Goal: Transaction & Acquisition: Purchase product/service

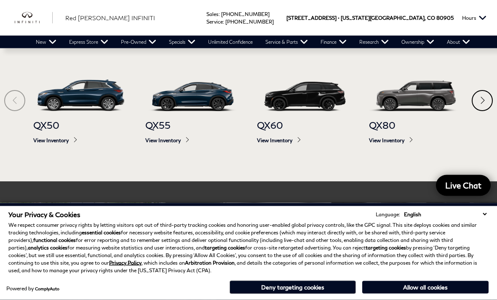
scroll to position [397, 0]
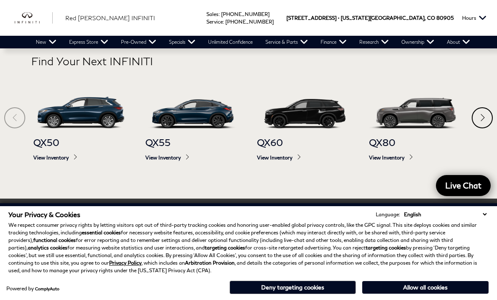
click at [0, 0] on link "View Certified Inventory" at bounding box center [0, 0] width 0 height 0
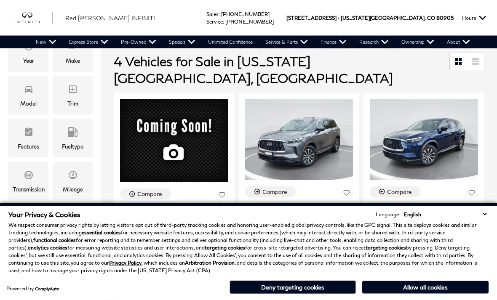
scroll to position [169, 0]
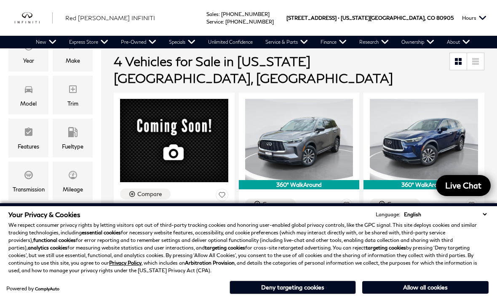
click at [485, 218] on select "English Spanish / Español English / United Kingdom Korean / 한국어 Vietnamese / Ti…" at bounding box center [445, 214] width 87 height 8
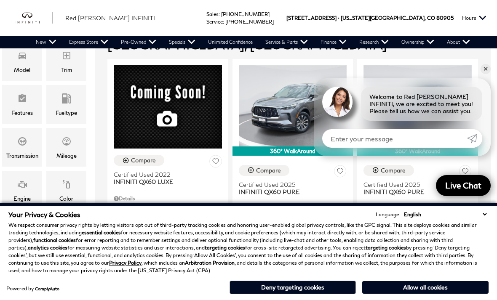
scroll to position [200, 6]
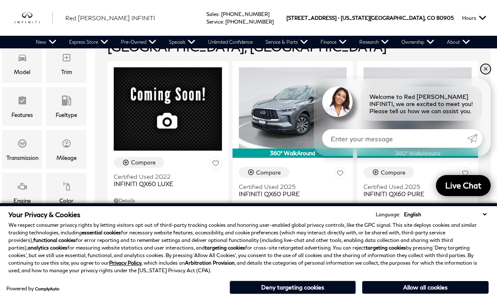
click at [484, 74] on link "✕" at bounding box center [485, 69] width 10 height 10
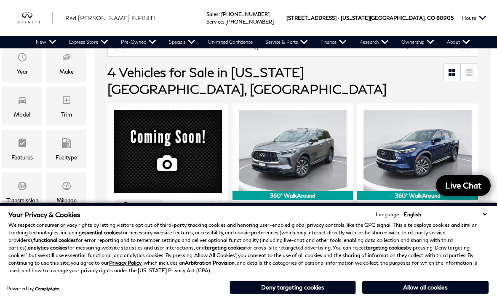
scroll to position [154, 6]
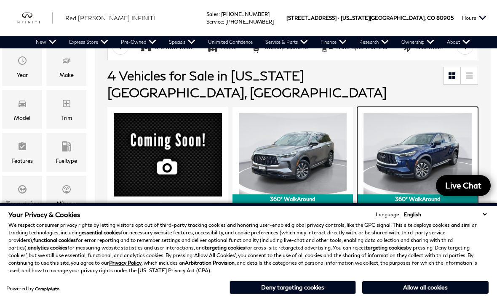
click at [429, 133] on img at bounding box center [417, 153] width 108 height 81
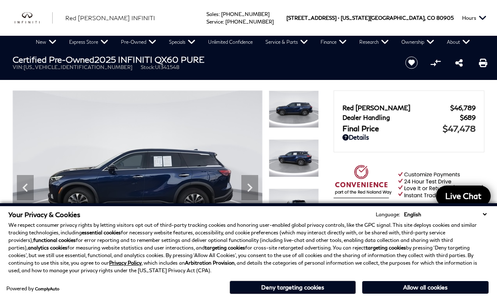
click at [417, 287] on button "Allow all cookies" at bounding box center [425, 287] width 126 height 13
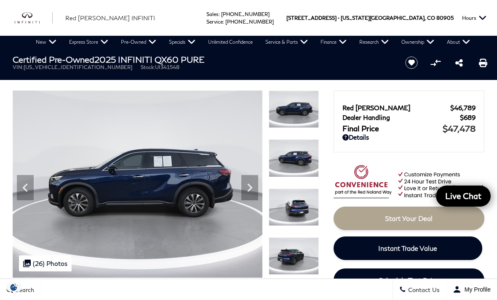
click at [257, 192] on icon "Next" at bounding box center [249, 187] width 17 height 17
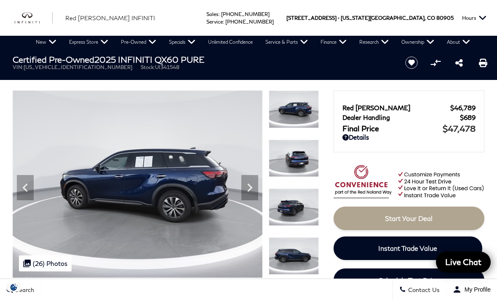
click at [254, 192] on icon "Next" at bounding box center [249, 187] width 17 height 17
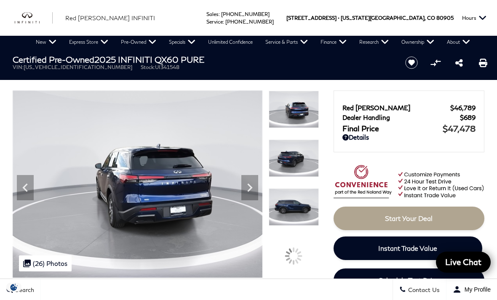
click at [257, 192] on icon "Next" at bounding box center [249, 187] width 17 height 17
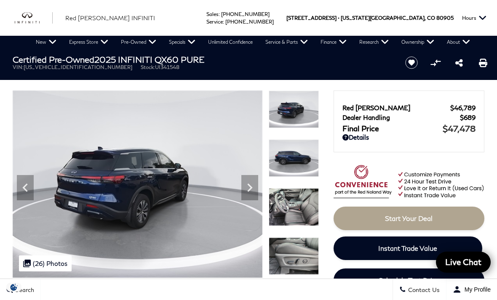
click at [255, 189] on icon "Next" at bounding box center [249, 187] width 17 height 17
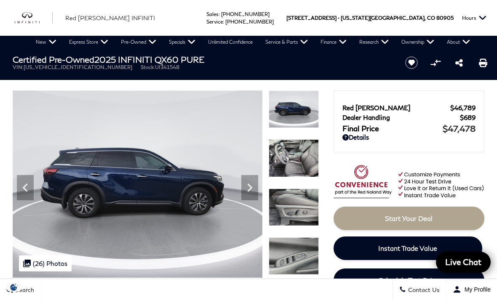
click at [250, 189] on icon "Next" at bounding box center [249, 188] width 5 height 8
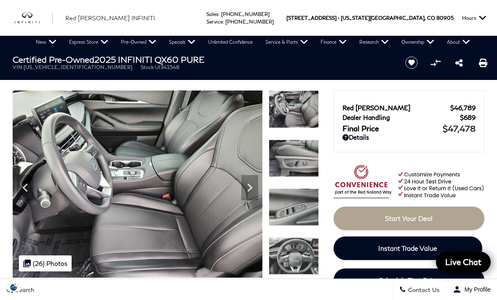
click at [253, 191] on icon "Next" at bounding box center [249, 187] width 17 height 17
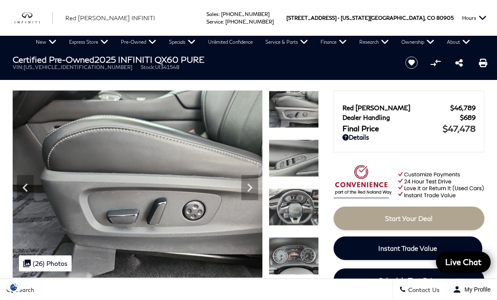
click at [253, 189] on icon "Next" at bounding box center [249, 187] width 17 height 17
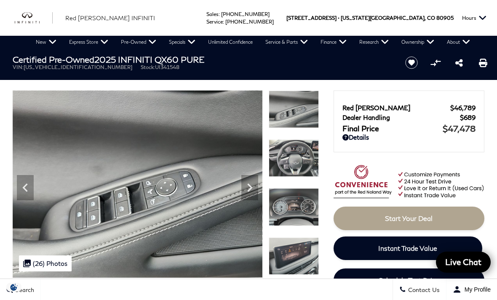
click at [254, 191] on icon "Next" at bounding box center [249, 187] width 17 height 17
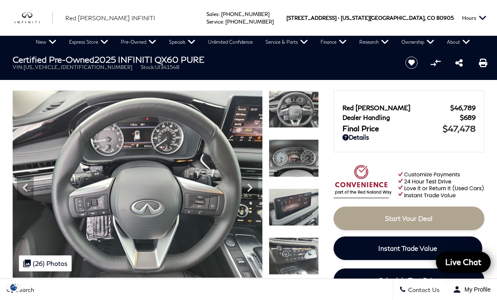
click at [253, 193] on icon "Next" at bounding box center [249, 187] width 17 height 17
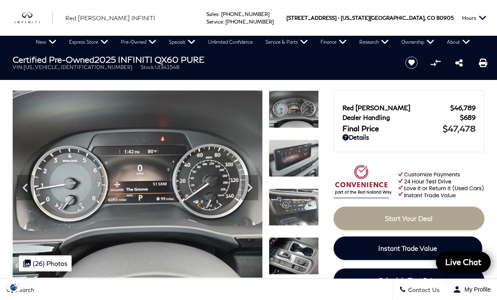
click at [255, 190] on icon "Next" at bounding box center [249, 187] width 17 height 17
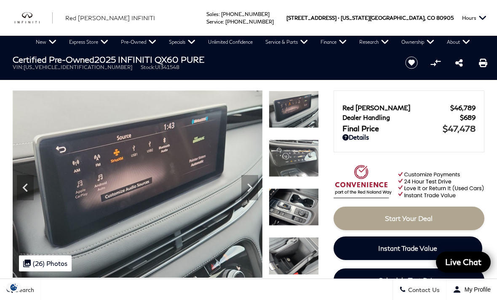
click at [255, 186] on icon "Next" at bounding box center [249, 187] width 17 height 17
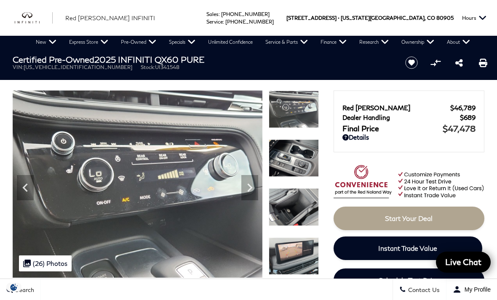
click at [260, 186] on img at bounding box center [138, 183] width 250 height 187
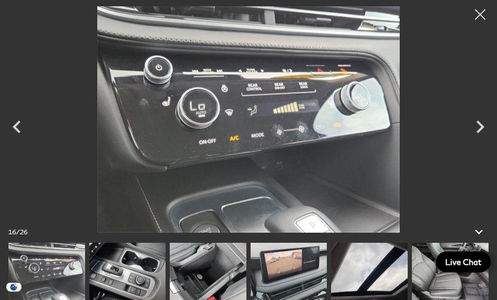
scroll to position [153, 0]
click at [479, 133] on icon "Next" at bounding box center [480, 127] width 8 height 13
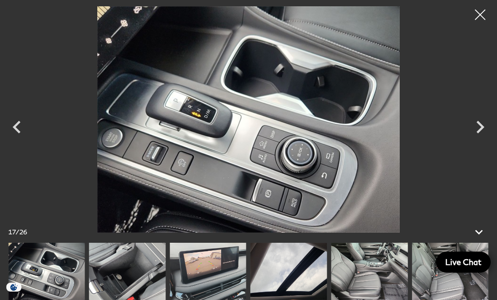
click at [484, 140] on icon "Next" at bounding box center [479, 126] width 25 height 25
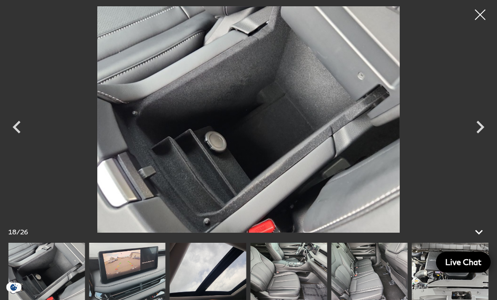
click at [477, 140] on icon "Next" at bounding box center [479, 126] width 25 height 25
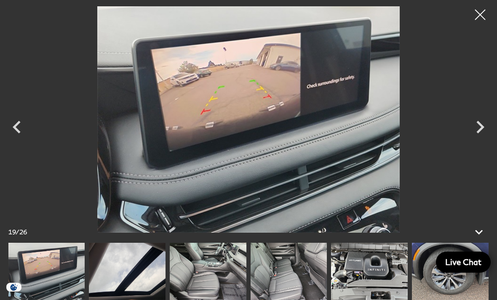
click at [478, 133] on icon "Next" at bounding box center [480, 127] width 8 height 13
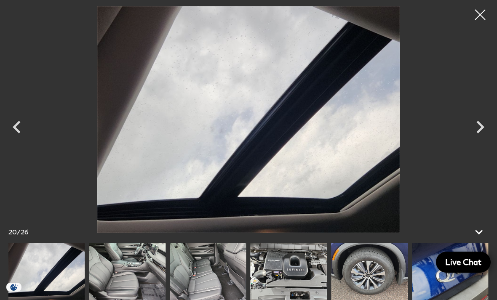
click at [478, 140] on icon "Next" at bounding box center [479, 126] width 25 height 25
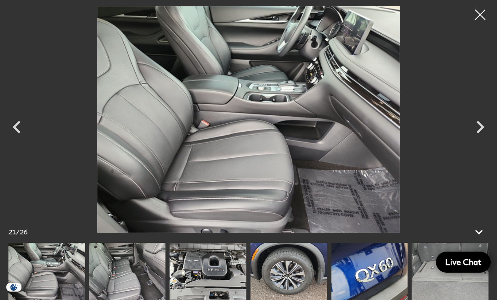
click at [476, 140] on icon "Next" at bounding box center [479, 126] width 25 height 25
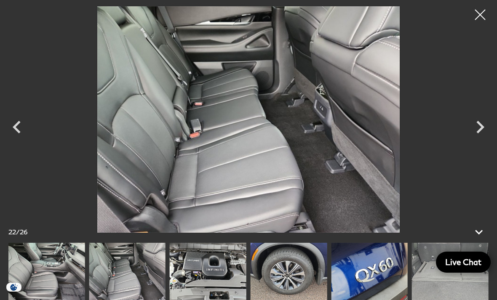
click at [476, 140] on icon "Next" at bounding box center [479, 126] width 25 height 25
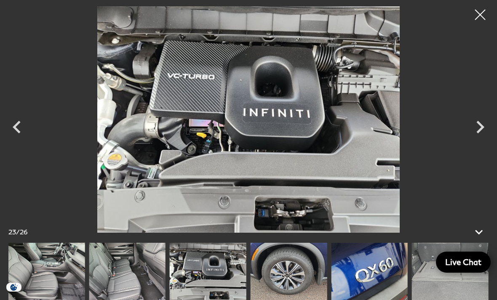
click at [473, 140] on icon "Next" at bounding box center [479, 126] width 25 height 25
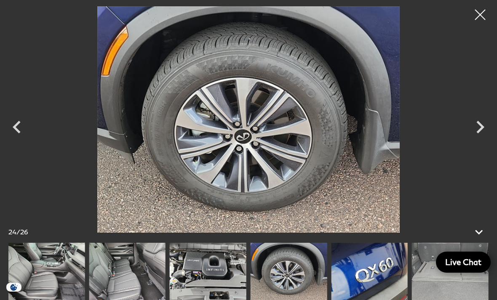
click at [474, 140] on icon "Next" at bounding box center [479, 126] width 25 height 25
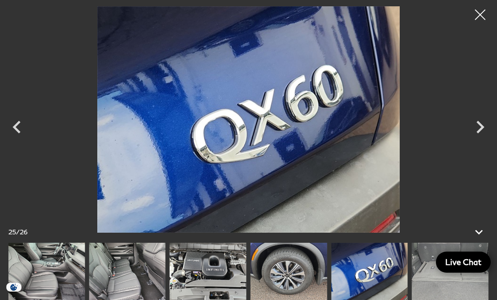
click at [472, 140] on icon "Next" at bounding box center [479, 126] width 25 height 25
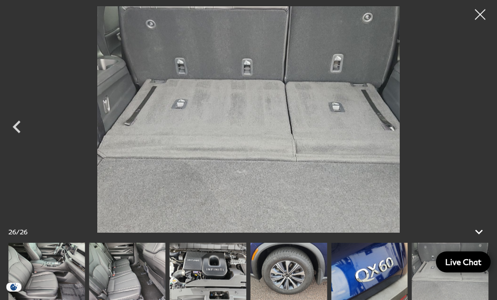
scroll to position [594, 0]
click at [483, 14] on div at bounding box center [479, 14] width 21 height 21
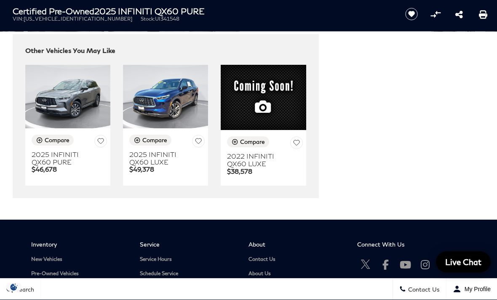
scroll to position [2536, 0]
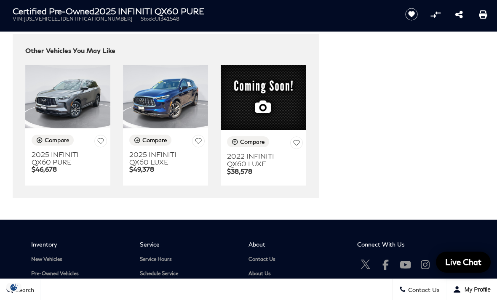
click at [61, 129] on img at bounding box center [67, 97] width 85 height 64
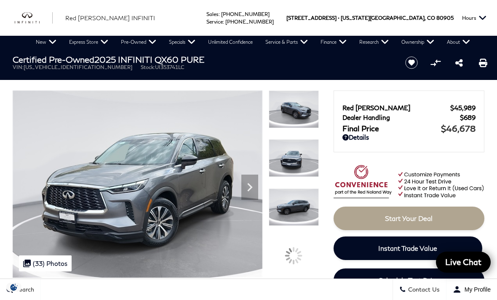
click at [303, 163] on img at bounding box center [294, 157] width 50 height 37
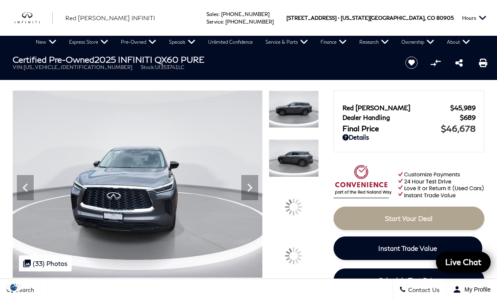
click at [302, 177] on img at bounding box center [294, 157] width 50 height 37
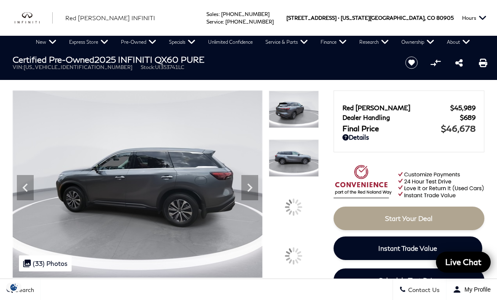
click at [304, 177] on img at bounding box center [294, 157] width 50 height 37
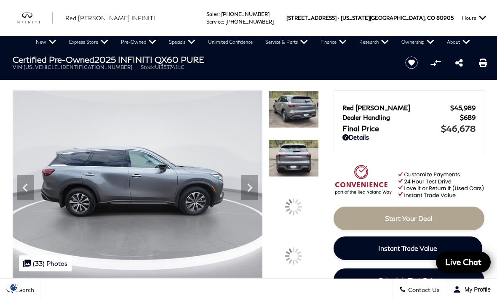
click at [302, 188] on div at bounding box center [294, 163] width 50 height 49
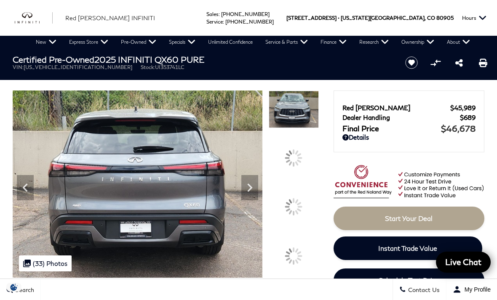
click at [302, 219] on div at bounding box center [294, 207] width 24 height 24
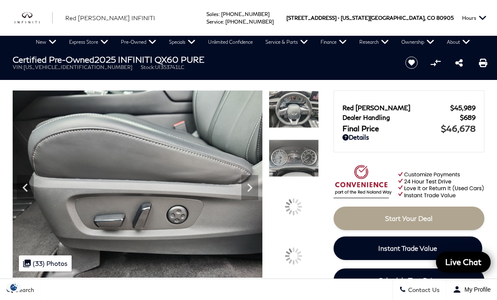
click at [306, 177] on img at bounding box center [294, 157] width 50 height 37
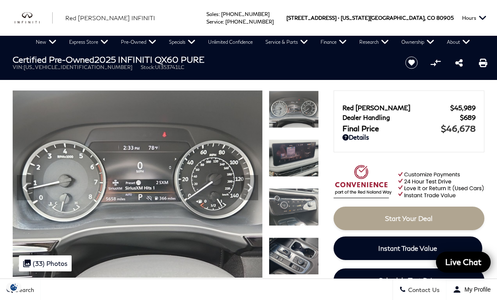
click at [303, 237] on div at bounding box center [294, 261] width 50 height 49
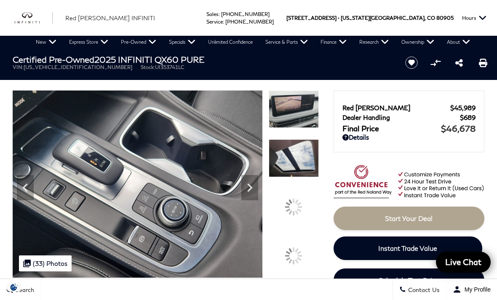
click at [301, 177] on img at bounding box center [294, 157] width 50 height 37
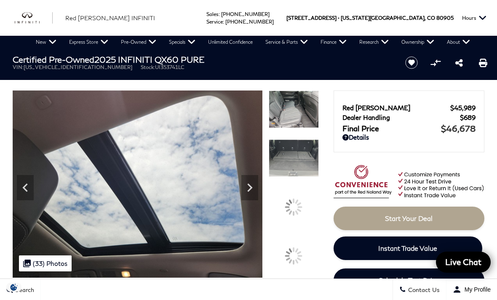
click at [304, 188] on div at bounding box center [294, 163] width 50 height 49
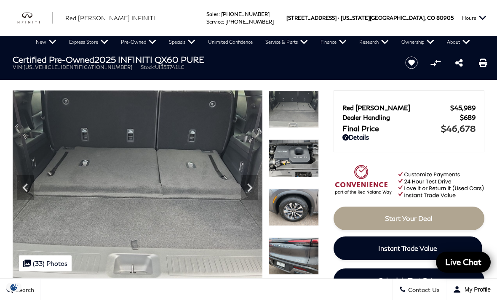
click at [305, 237] on img at bounding box center [294, 255] width 50 height 37
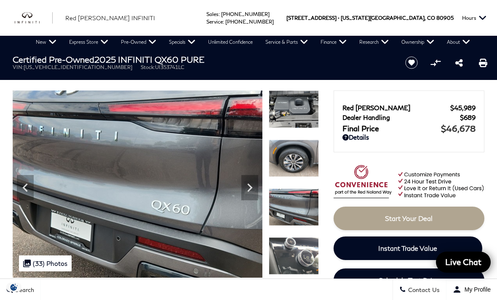
click at [306, 214] on img at bounding box center [294, 207] width 50 height 37
click at [248, 192] on icon "Next" at bounding box center [249, 187] width 17 height 17
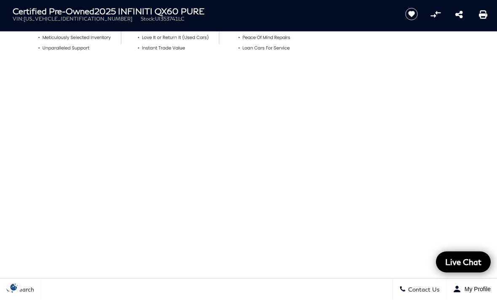
scroll to position [405, 0]
